Goal: Information Seeking & Learning: Check status

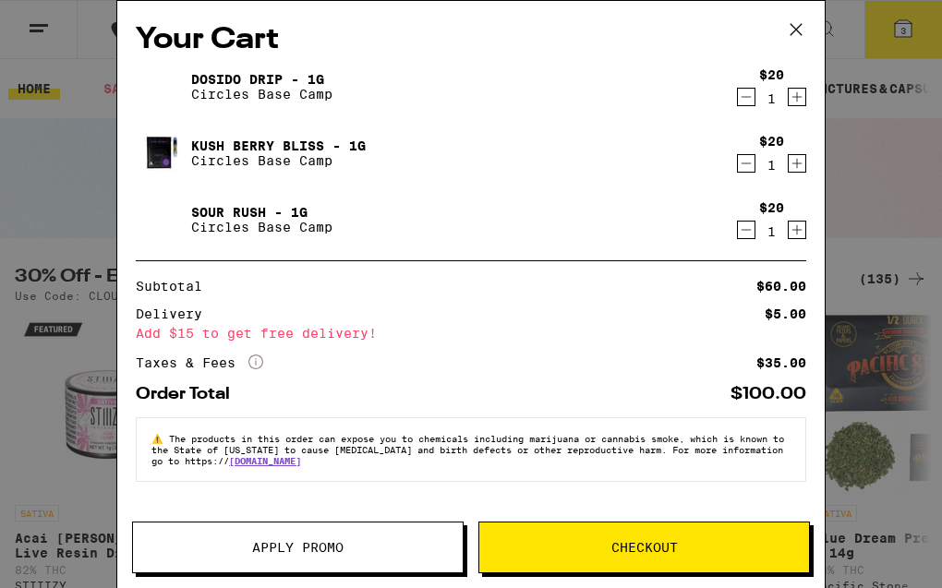
click at [793, 26] on icon at bounding box center [795, 29] width 11 height 11
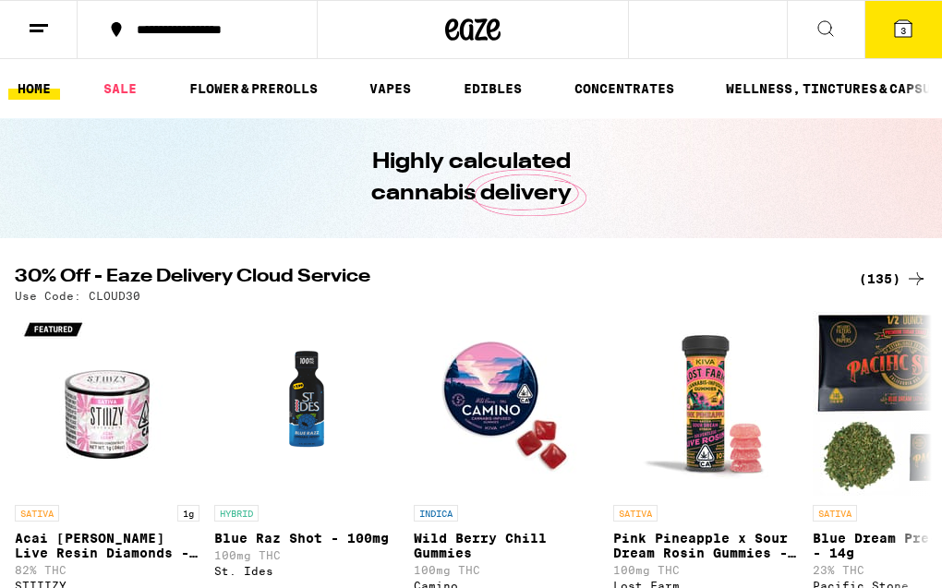
click at [48, 36] on icon at bounding box center [39, 29] width 22 height 22
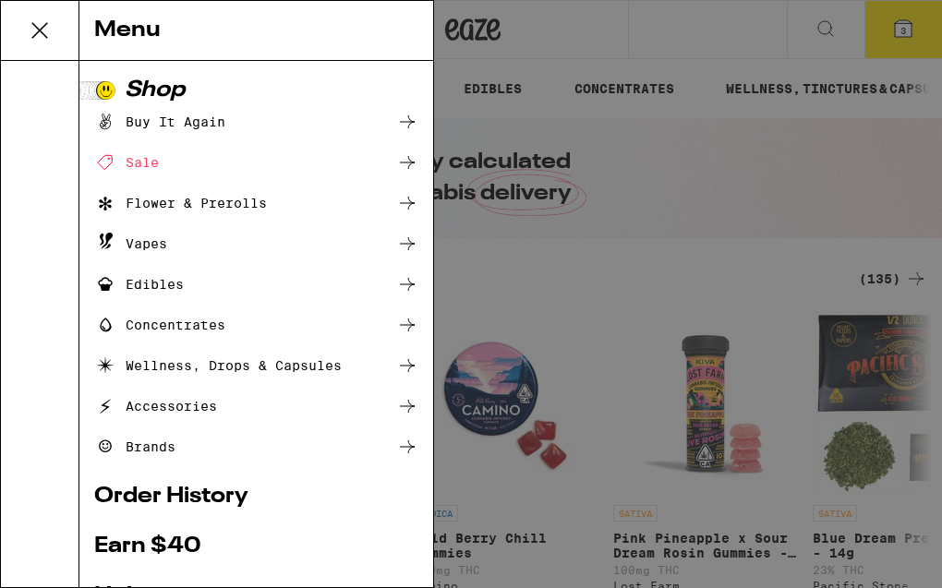
scroll to position [27, 0]
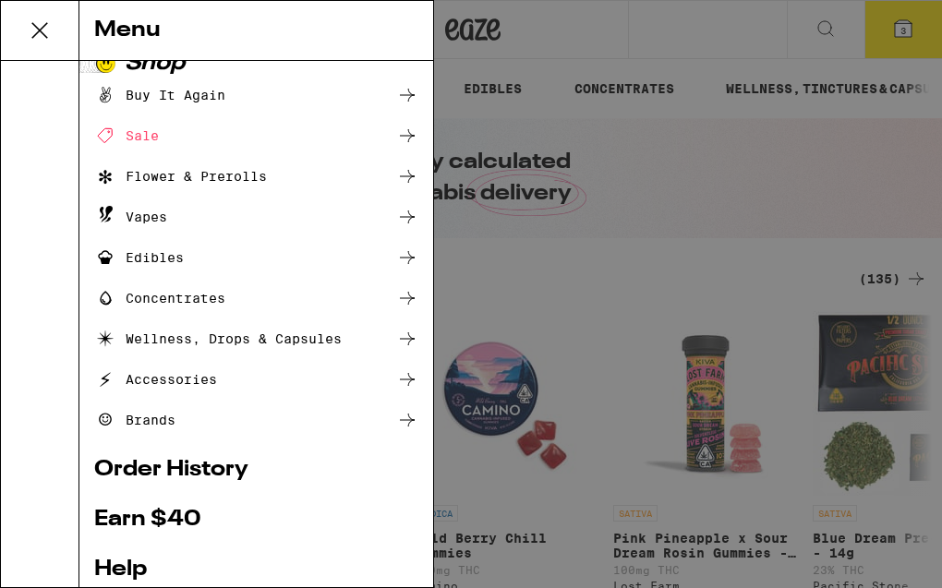
click at [225, 96] on div "Buy It Again" at bounding box center [256, 95] width 324 height 22
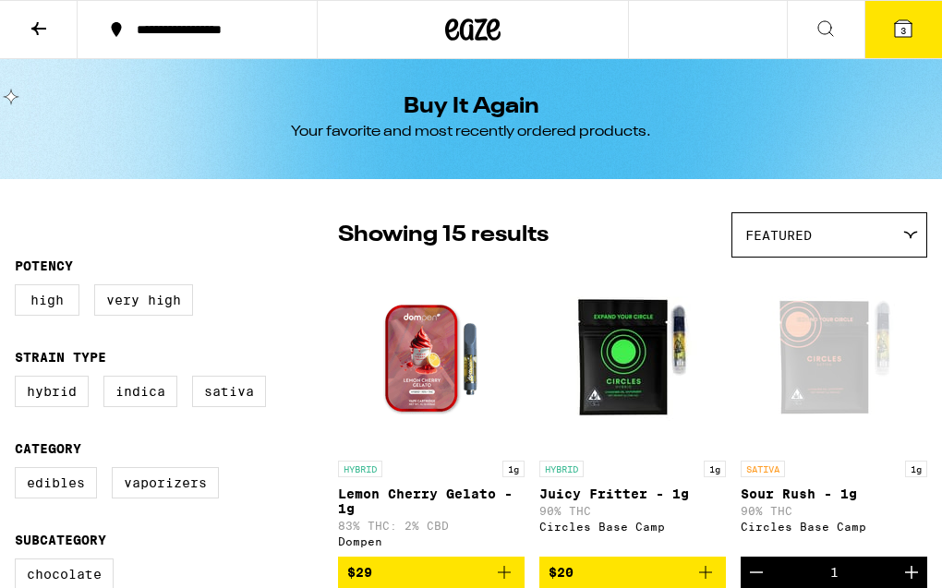
click at [50, 26] on button at bounding box center [39, 30] width 78 height 58
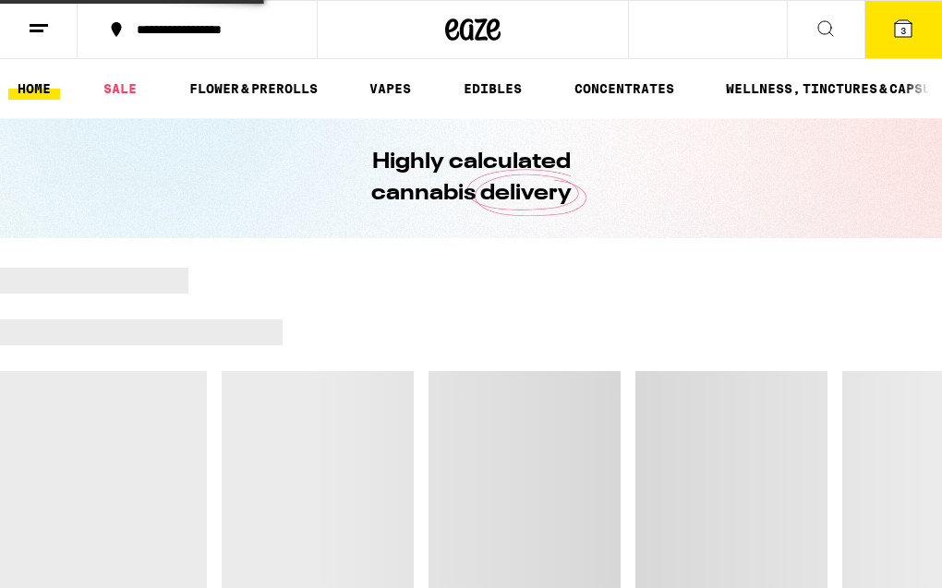
click at [41, 30] on line at bounding box center [37, 30] width 14 height 0
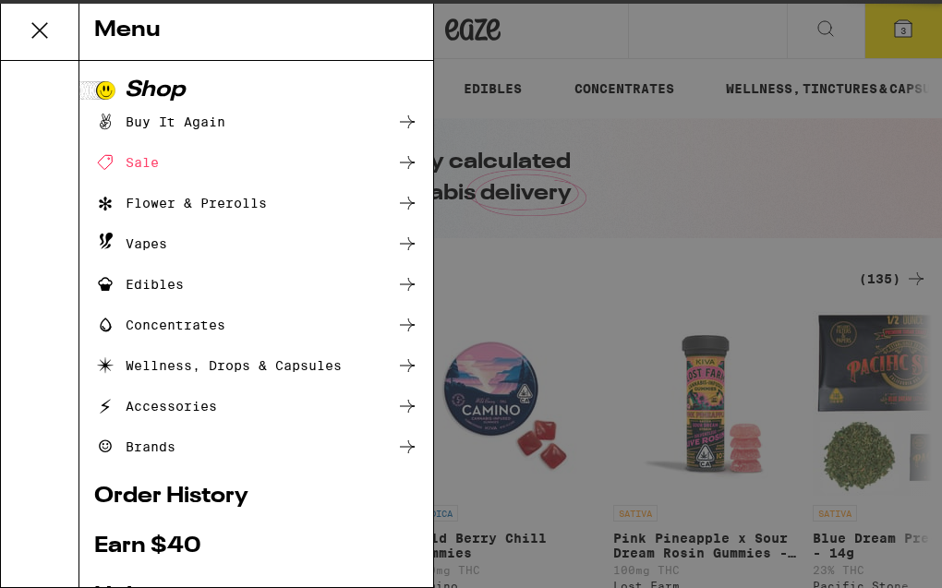
click at [196, 398] on div "Accessories" at bounding box center [256, 406] width 324 height 22
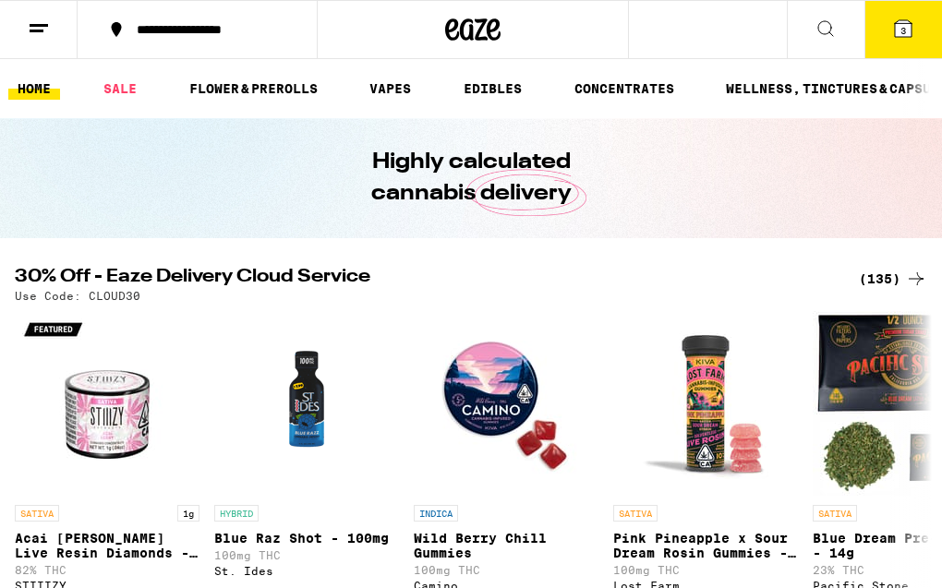
scroll to position [100, 0]
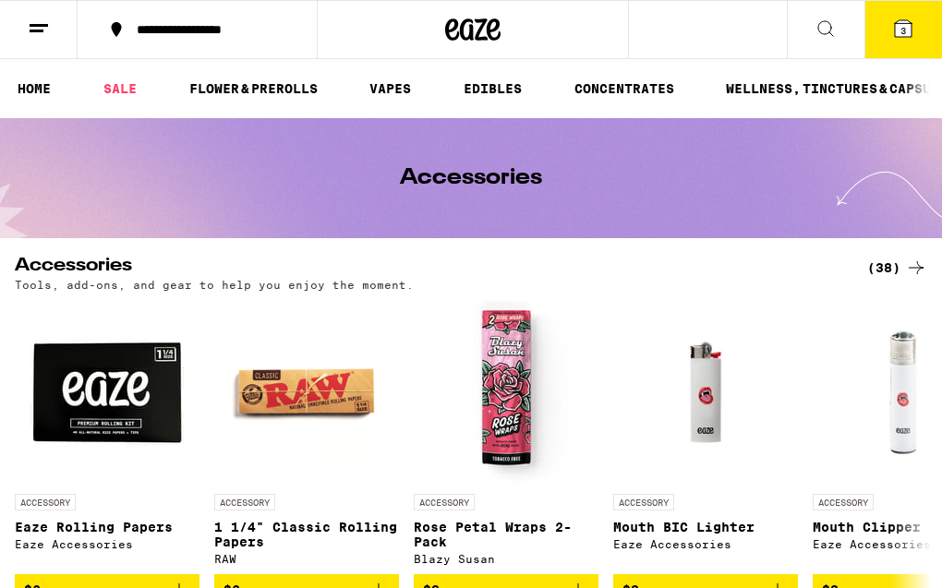
click at [28, 12] on button at bounding box center [39, 30] width 78 height 58
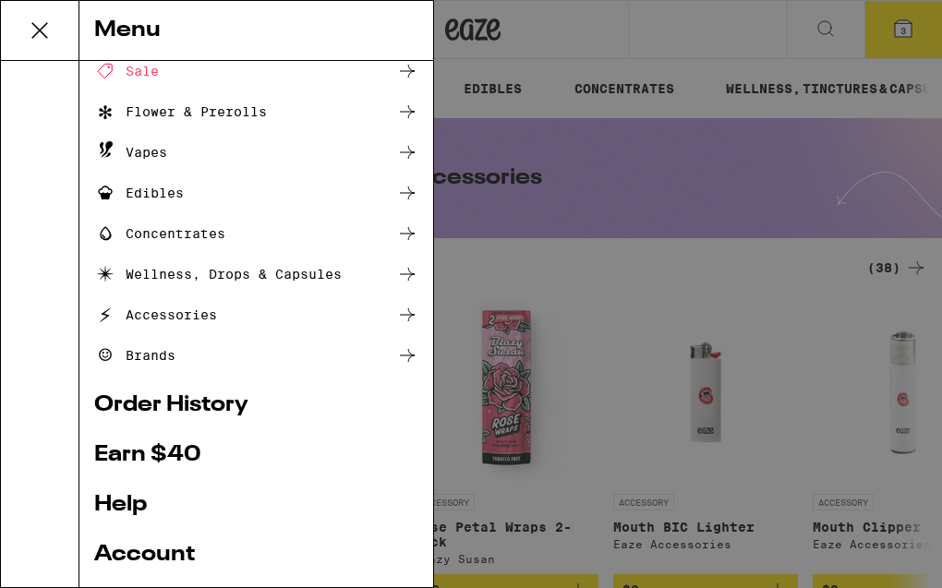
scroll to position [100, 0]
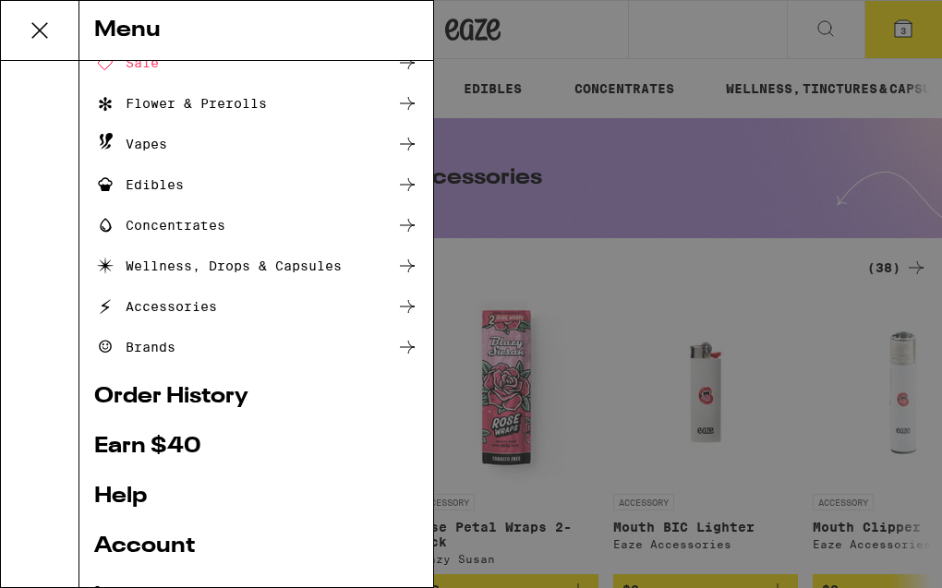
click at [155, 393] on link "Order History" at bounding box center [256, 397] width 324 height 22
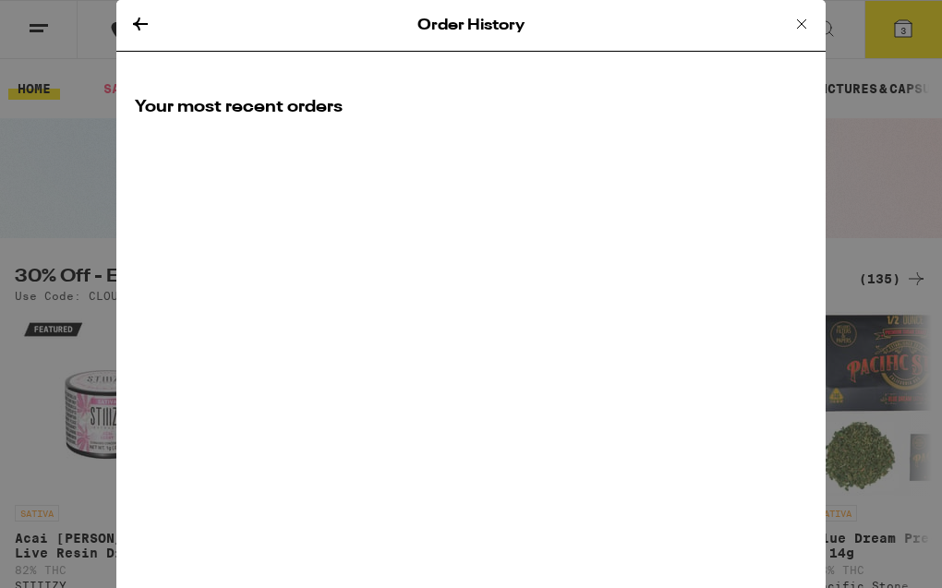
click at [132, 25] on icon at bounding box center [140, 24] width 22 height 22
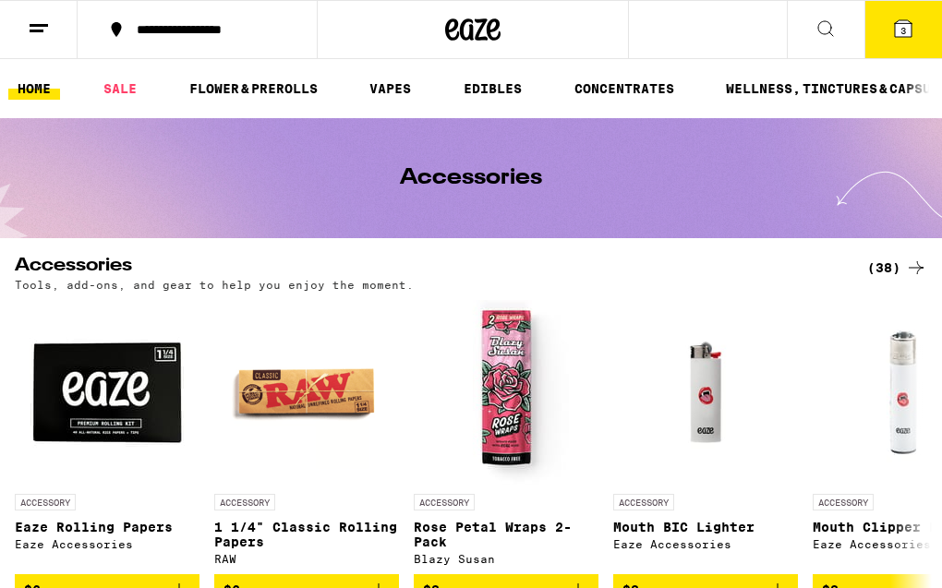
click at [46, 83] on link "HOME" at bounding box center [34, 89] width 52 height 22
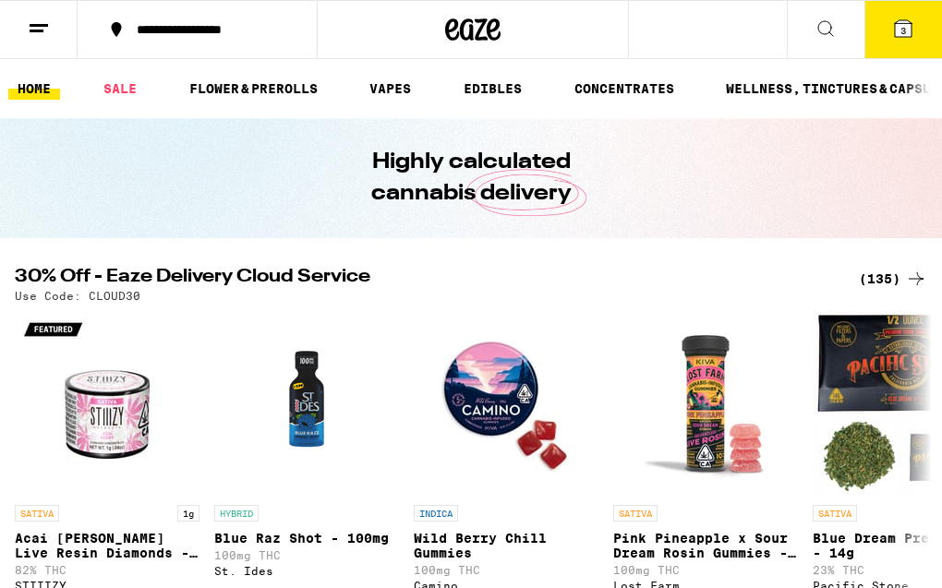
click at [48, 28] on icon at bounding box center [39, 29] width 22 height 22
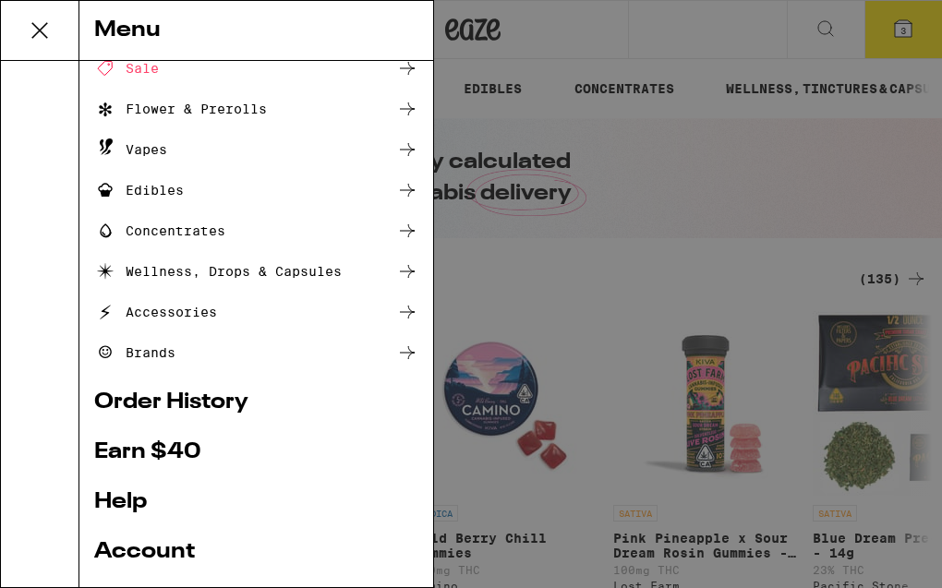
scroll to position [235, 0]
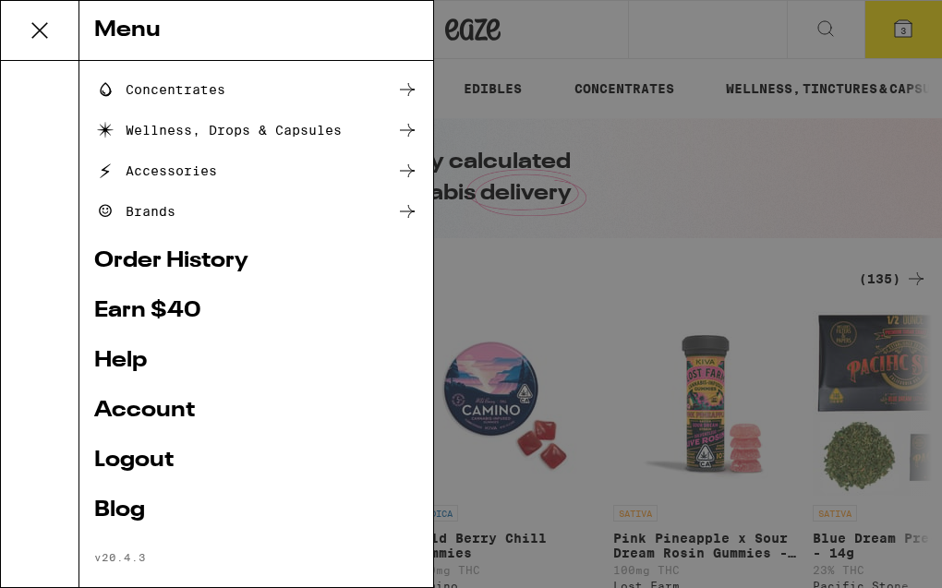
click at [169, 257] on link "Order History" at bounding box center [256, 261] width 324 height 22
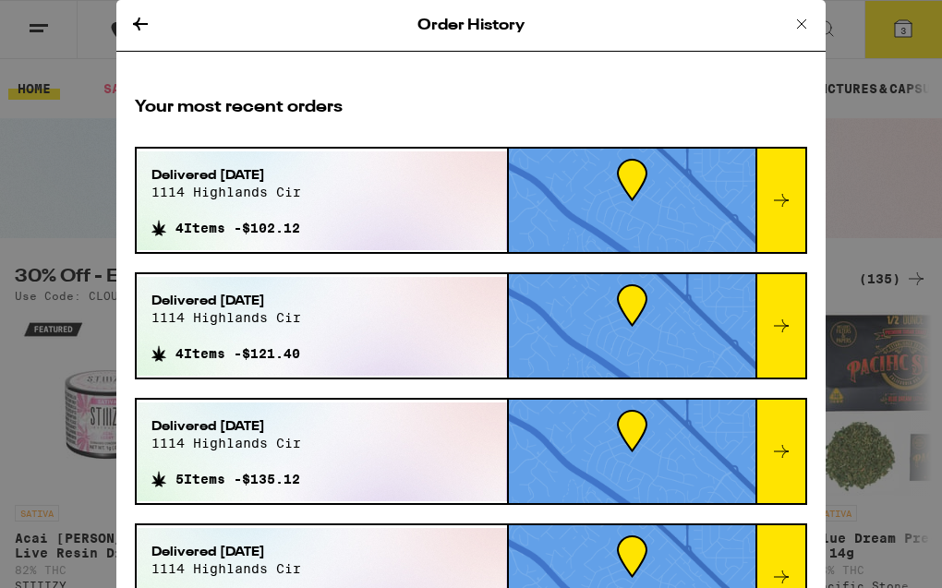
click at [783, 195] on icon at bounding box center [781, 200] width 22 height 22
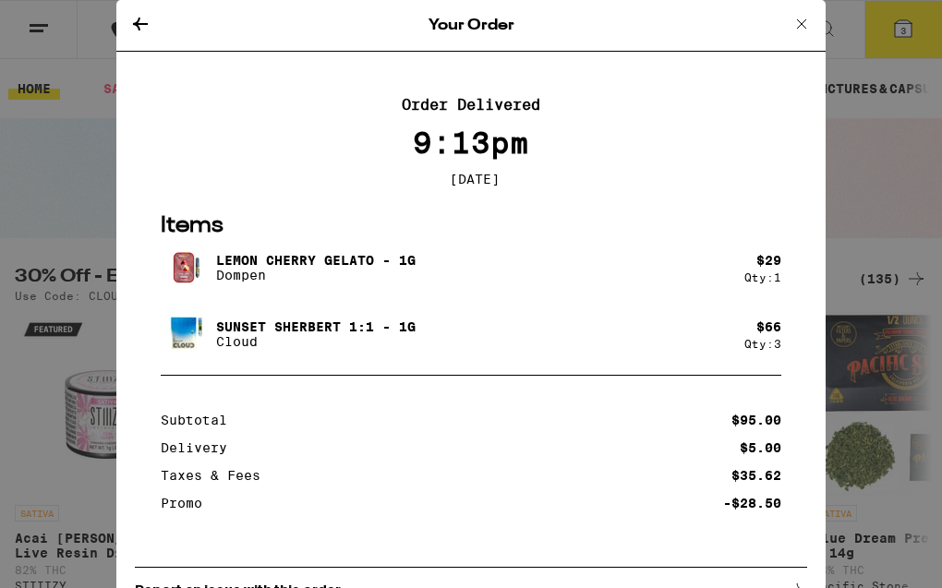
scroll to position [11, 0]
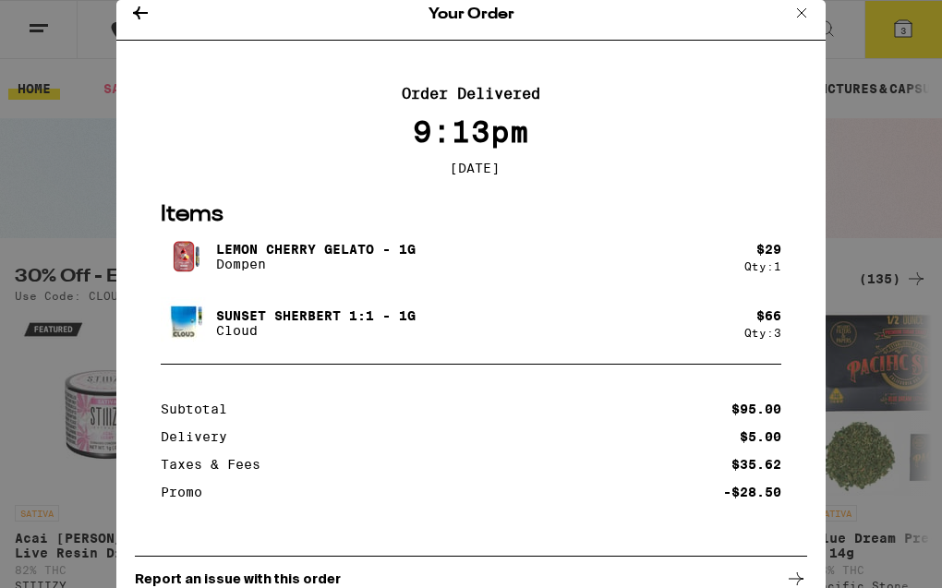
click at [886, 219] on div "Your Order Order Delivered 9:13pm [DATE] Items Lemon Cherry Gelato - 1g Dompen …" at bounding box center [471, 294] width 942 height 588
click at [804, 13] on icon at bounding box center [801, 13] width 22 height 22
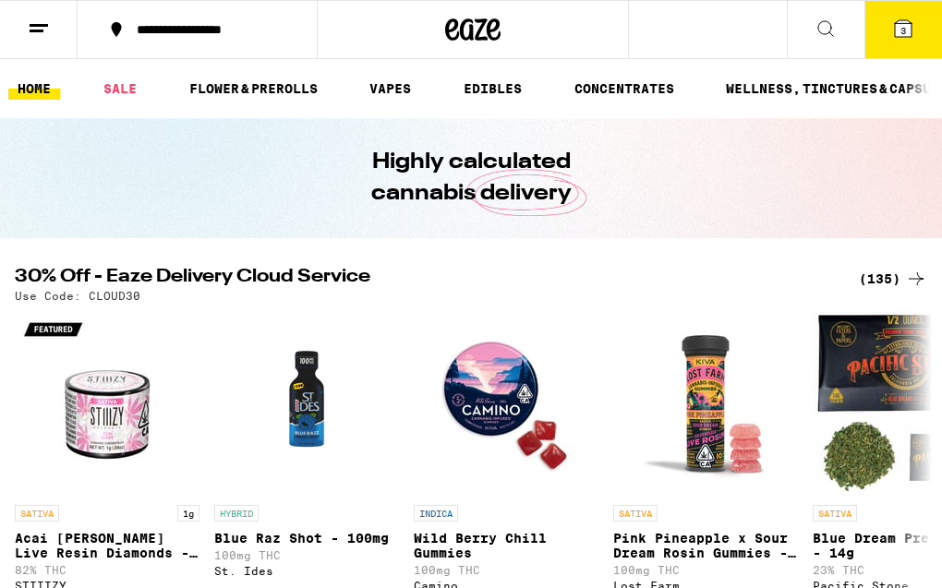
click at [45, 26] on icon at bounding box center [39, 29] width 22 height 22
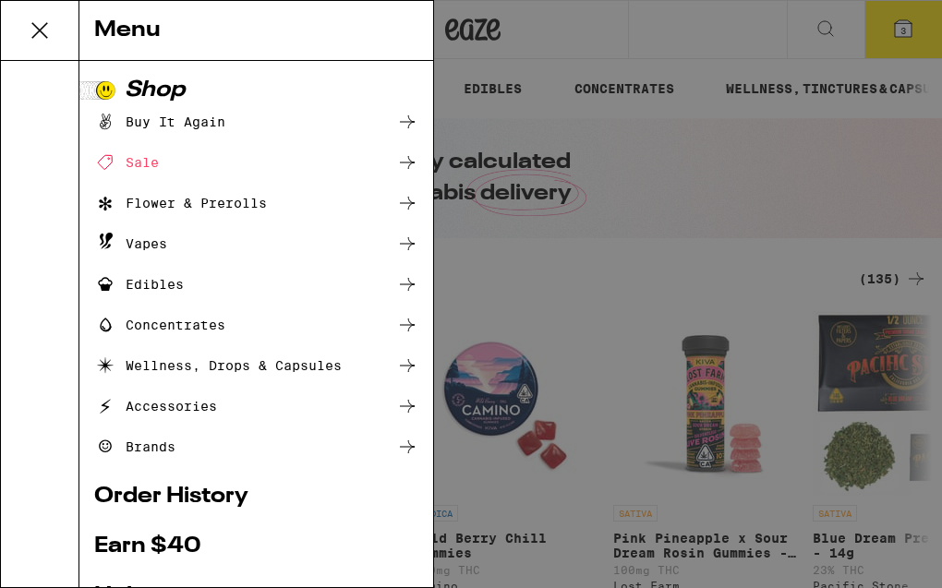
click at [151, 132] on div "Buy It Again" at bounding box center [159, 122] width 131 height 22
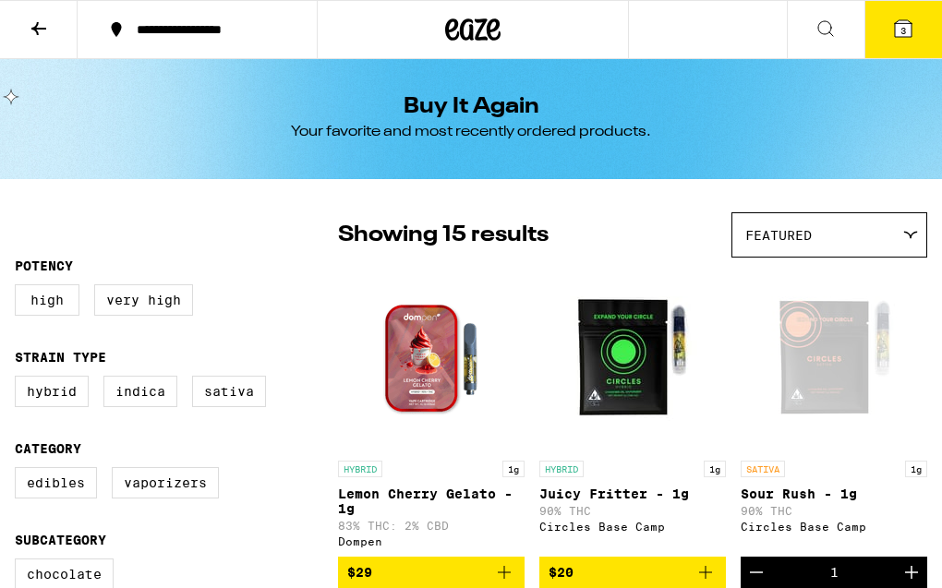
click at [827, 19] on icon at bounding box center [825, 29] width 22 height 22
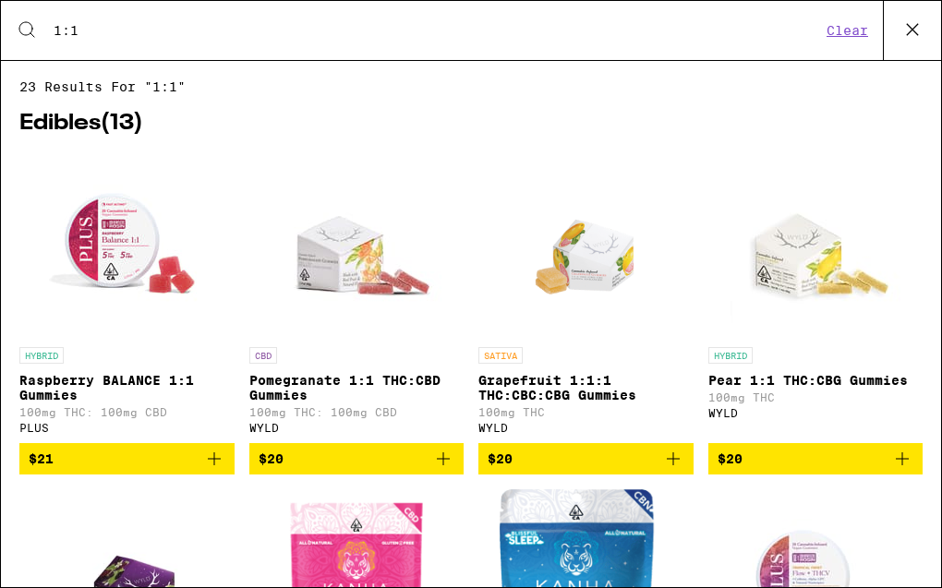
type input "1:1"
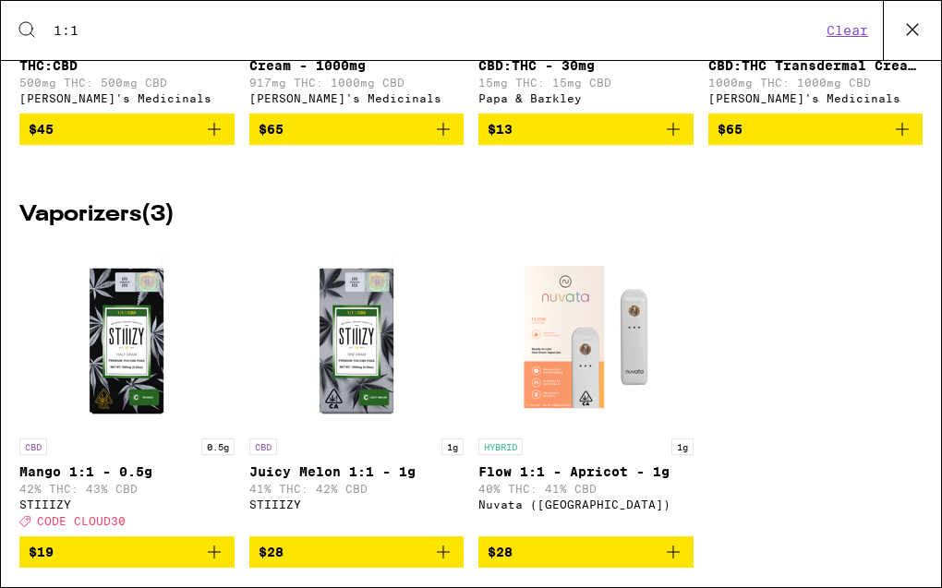
scroll to position [1237, 0]
